Goal: Task Accomplishment & Management: Use online tool/utility

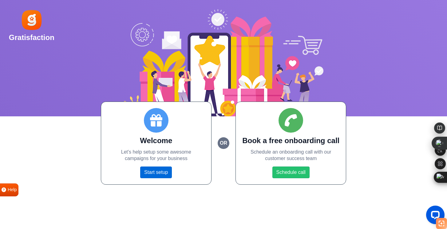
click at [160, 171] on link "Start setup" at bounding box center [156, 172] width 32 height 12
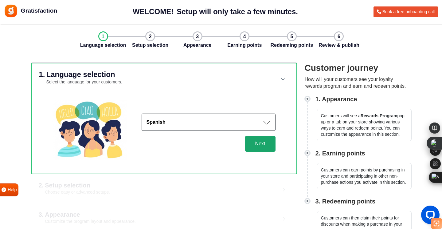
click at [258, 144] on button "Next" at bounding box center [260, 144] width 30 height 16
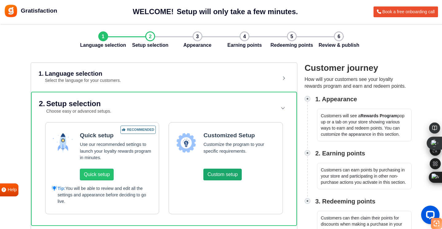
click at [218, 173] on button "Custom setup" at bounding box center [222, 174] width 38 height 12
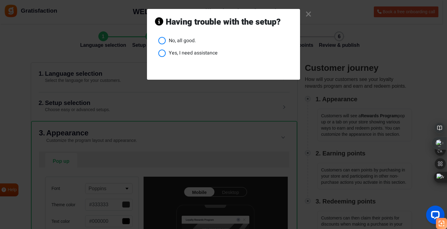
click at [307, 13] on link "×" at bounding box center [308, 14] width 6 height 6
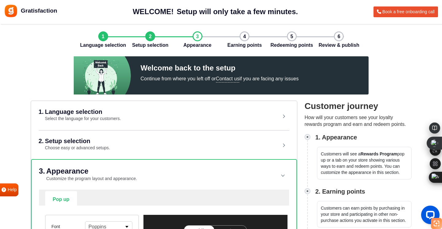
click at [104, 121] on small "Select the language for your customers." at bounding box center [83, 118] width 76 height 5
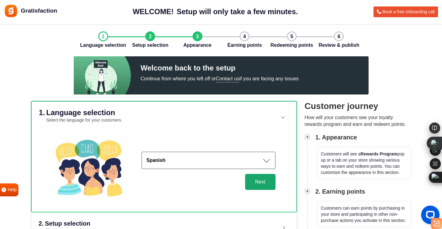
click at [266, 181] on button "Next" at bounding box center [260, 182] width 30 height 16
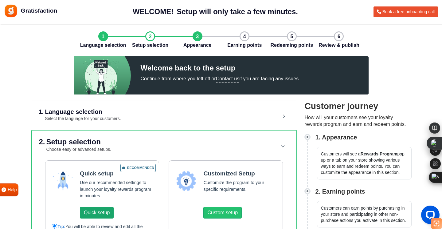
click at [95, 215] on button "Quick setup" at bounding box center [97, 213] width 34 height 12
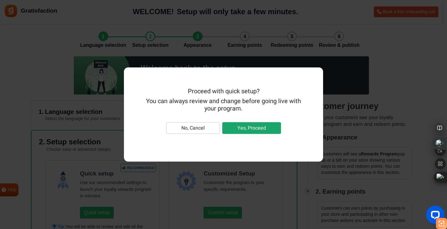
click at [256, 128] on button "Yes, Proceed" at bounding box center [251, 128] width 59 height 12
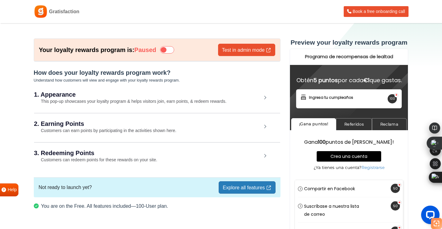
click at [165, 48] on icon at bounding box center [167, 49] width 14 height 7
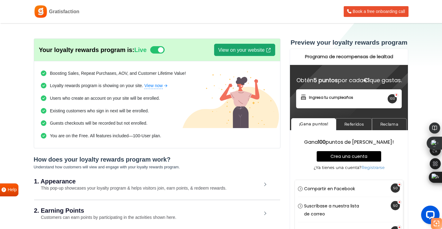
click at [229, 47] on link "View on your website" at bounding box center [244, 50] width 61 height 12
click at [224, 51] on link "View on your website" at bounding box center [244, 50] width 61 height 12
